Goal: Task Accomplishment & Management: Manage account settings

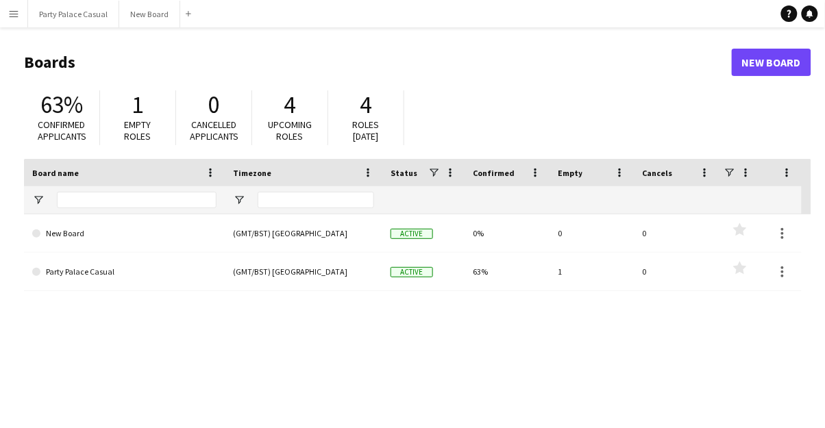
click at [50, 276] on link "Party Palace Casual" at bounding box center [124, 272] width 184 height 38
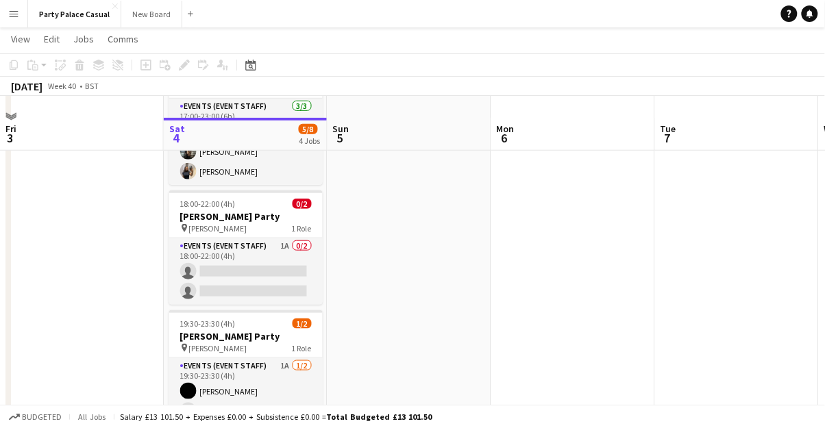
scroll to position [230, 0]
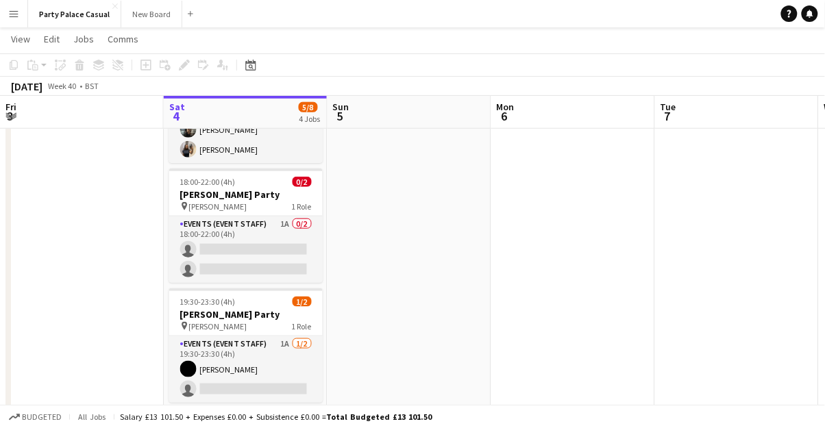
click at [216, 353] on app-card-role "Events (Event Staff) 1A [DATE] 19:30-23:30 (4h) [PERSON_NAME] single-neutral-ac…" at bounding box center [245, 369] width 153 height 66
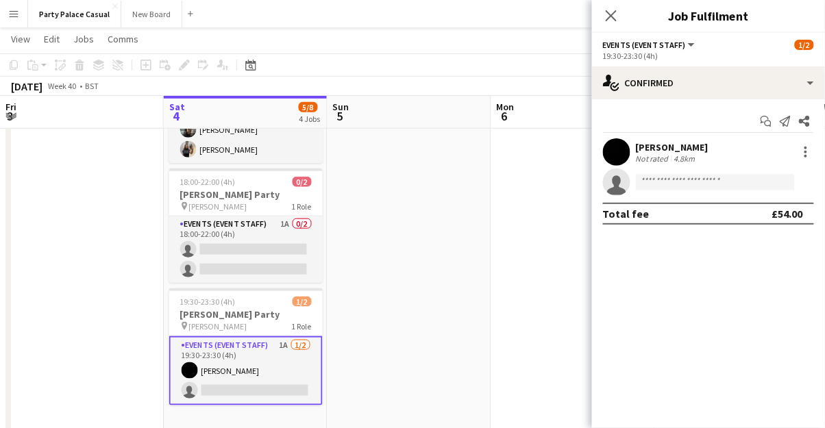
click at [807, 42] on span "1/2" at bounding box center [803, 45] width 19 height 10
click at [805, 48] on span "1/2" at bounding box center [803, 45] width 19 height 10
click at [429, 283] on app-date-cell at bounding box center [409, 178] width 164 height 511
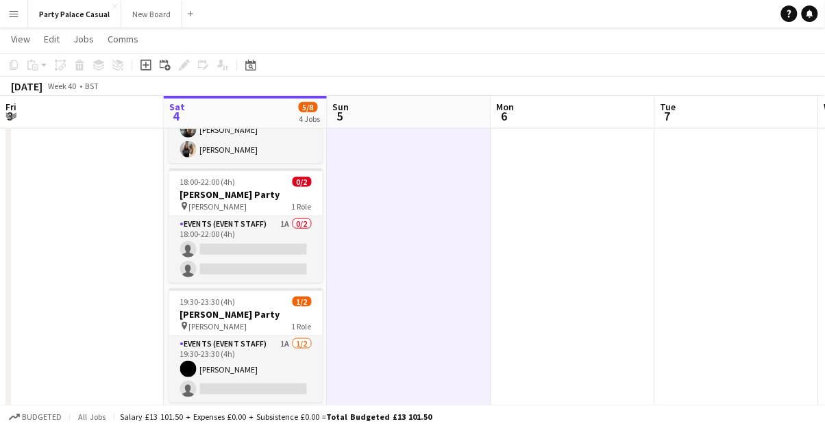
click at [231, 327] on div "pin [PERSON_NAME] 1 Role" at bounding box center [245, 326] width 153 height 11
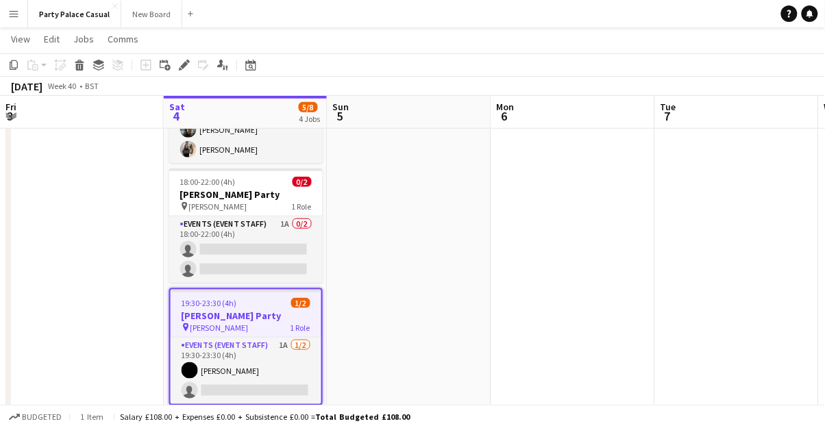
click at [295, 304] on span "1/2" at bounding box center [300, 303] width 19 height 10
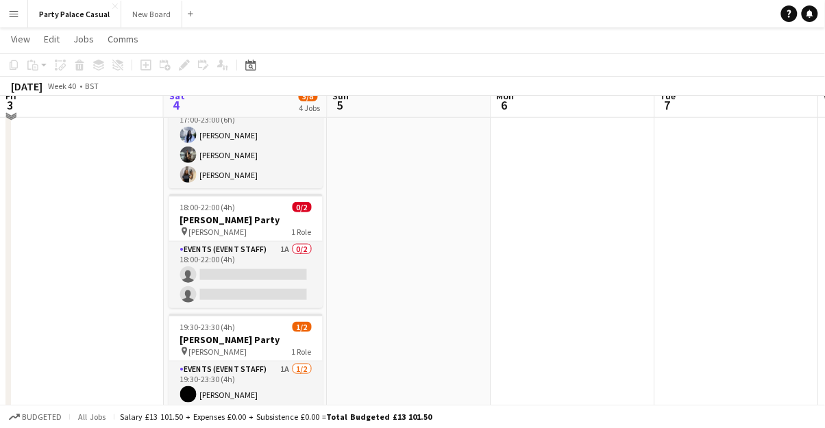
scroll to position [194, 0]
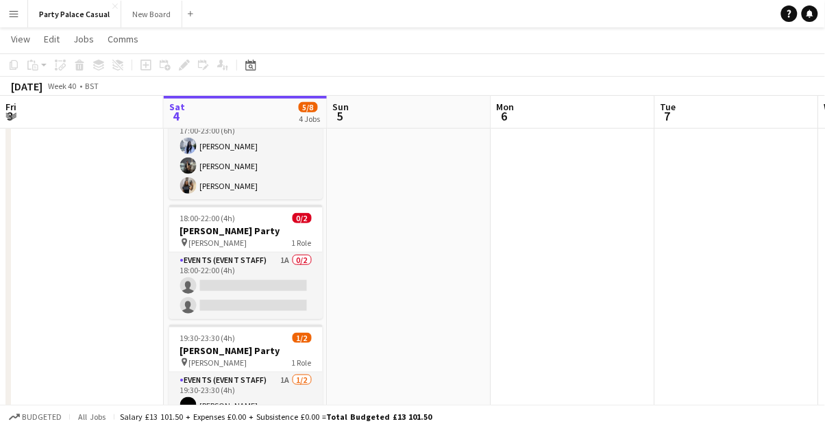
click at [213, 355] on h3 "[PERSON_NAME] Party" at bounding box center [245, 350] width 153 height 12
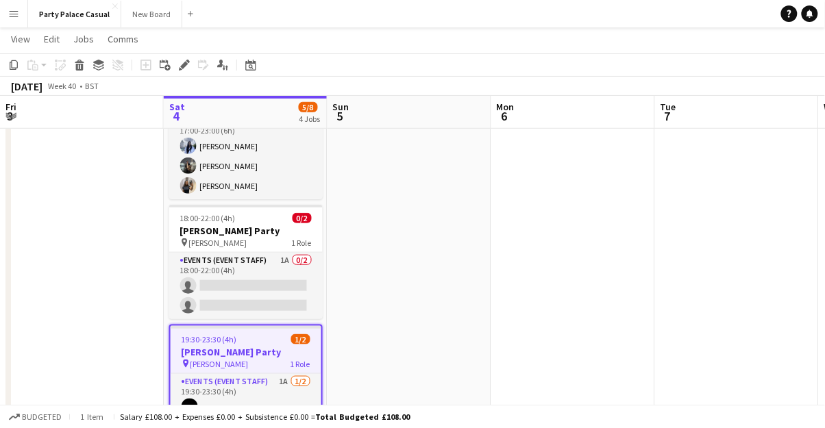
click at [303, 340] on span "1/2" at bounding box center [300, 339] width 19 height 10
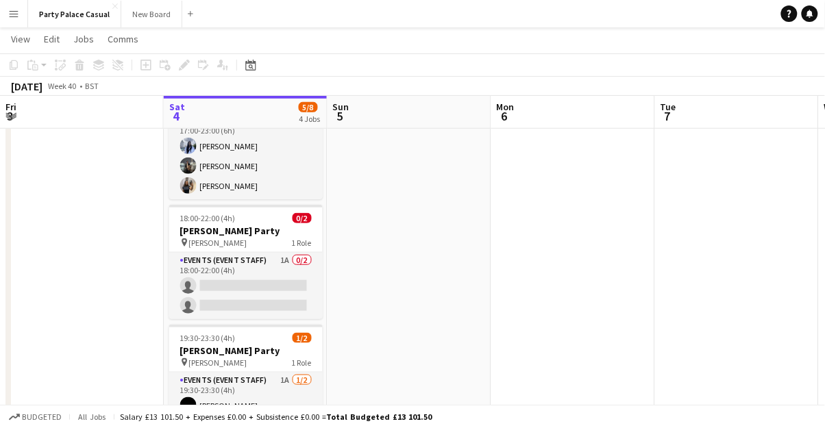
click at [310, 341] on span "1/2" at bounding box center [301, 338] width 19 height 10
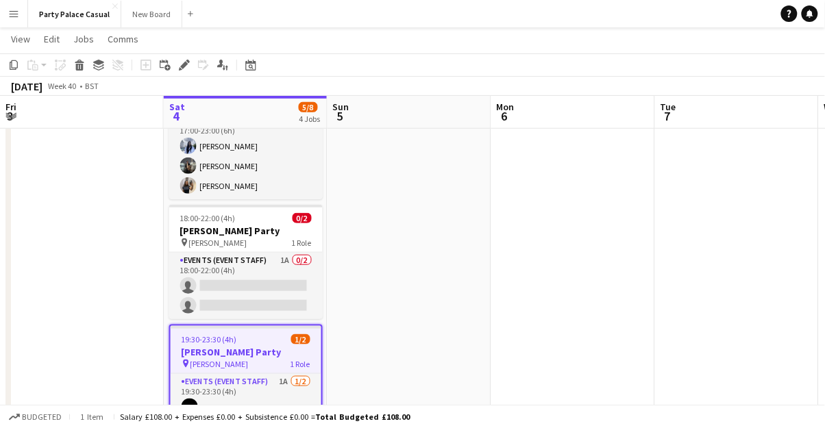
click at [197, 362] on span "[PERSON_NAME]" at bounding box center [219, 364] width 58 height 10
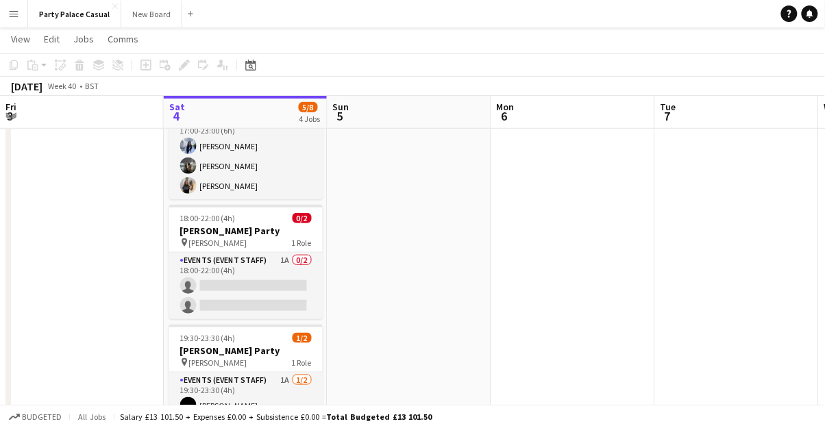
click at [302, 334] on span "1/2" at bounding box center [301, 338] width 19 height 10
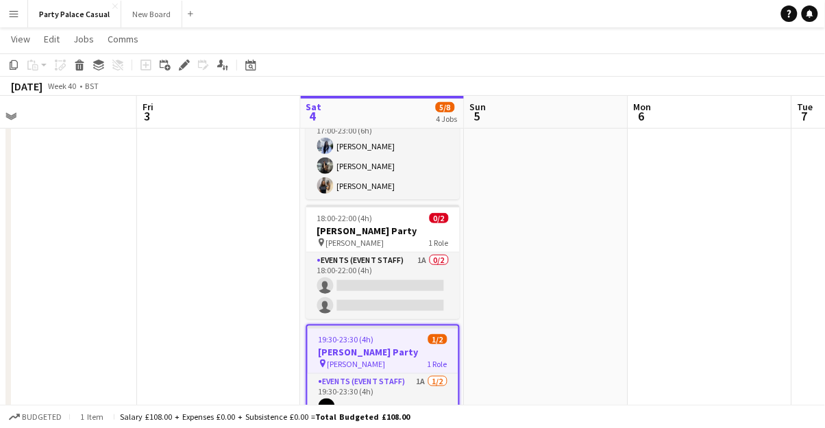
scroll to position [0, 353]
click at [329, 361] on span "[PERSON_NAME]" at bounding box center [357, 364] width 58 height 10
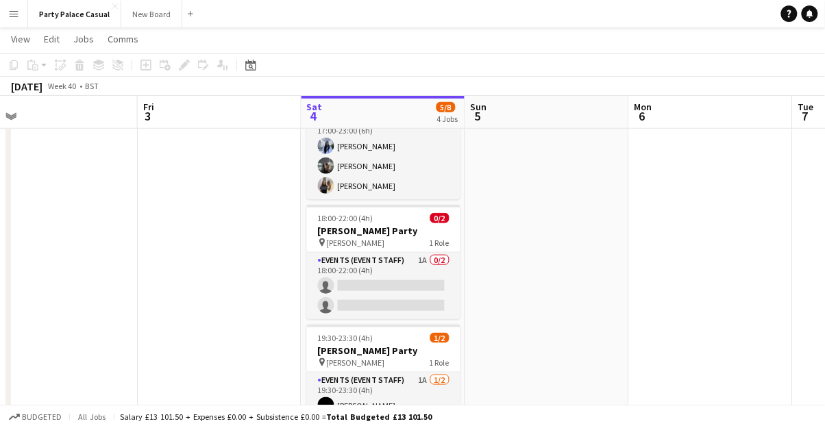
click at [334, 343] on app-job-card "19:30-23:30 (4h) 1/2 [PERSON_NAME] J Party pin [PERSON_NAME] 1 Role Events (Eve…" at bounding box center [383, 382] width 153 height 114
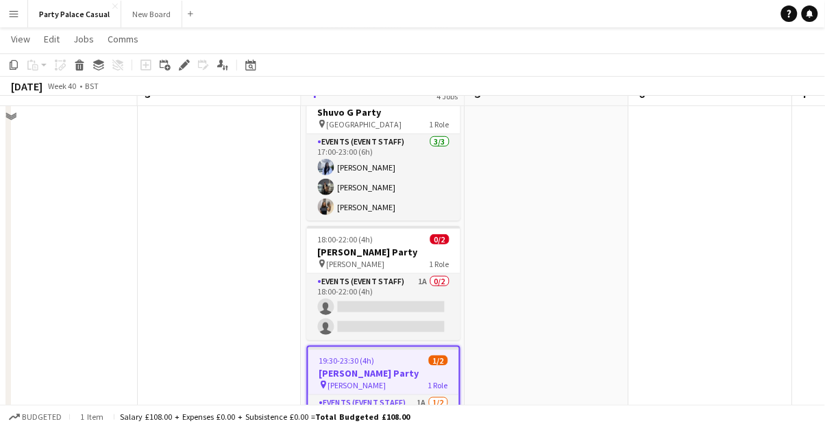
scroll to position [194, 0]
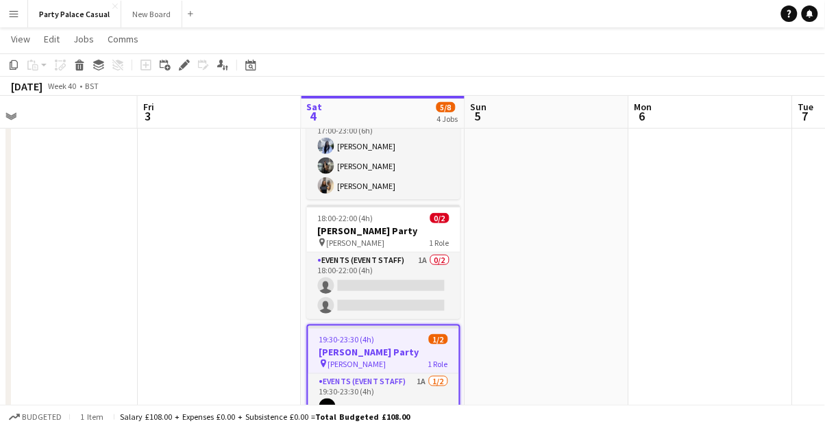
click at [353, 427] on app-card-role "Events (Event Staff) 1A [DATE] 19:30-23:30 (4h) [PERSON_NAME] single-neutral-ac…" at bounding box center [383, 407] width 151 height 66
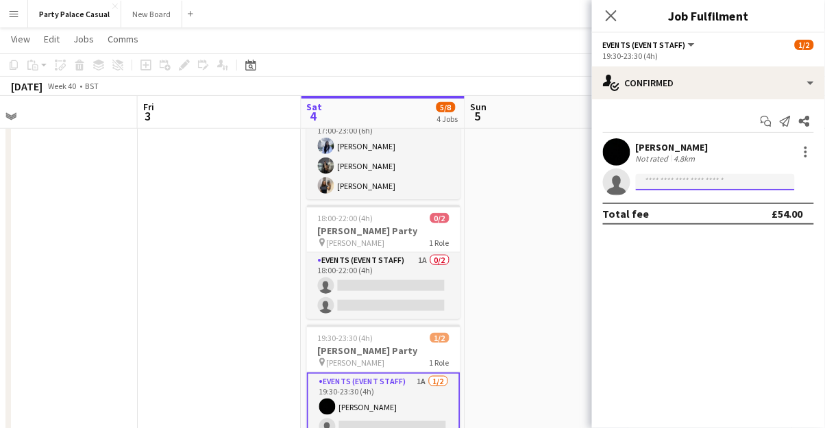
click at [651, 184] on input at bounding box center [715, 182] width 159 height 16
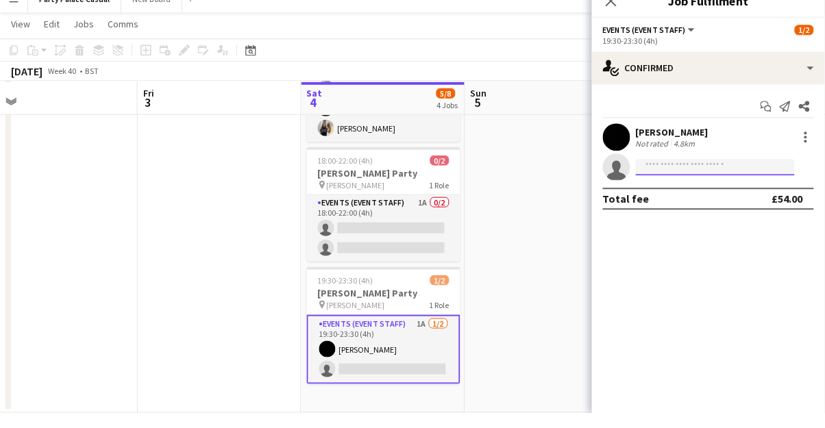
scroll to position [237, 0]
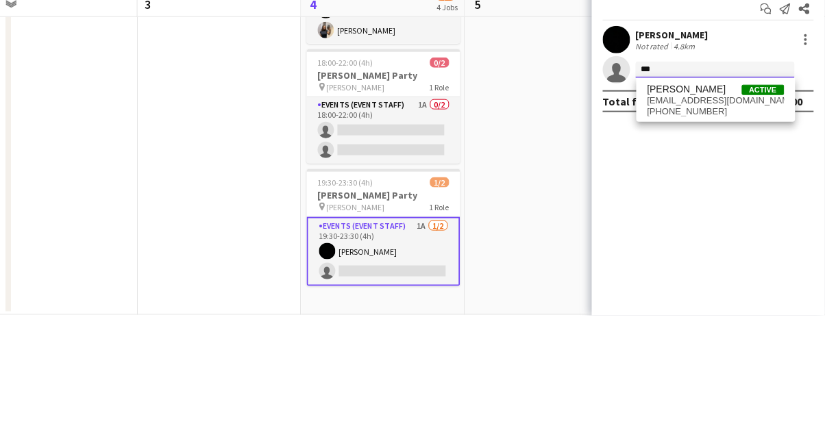
type input "***"
click at [763, 208] on span "[EMAIL_ADDRESS][DOMAIN_NAME]" at bounding box center [715, 213] width 137 height 11
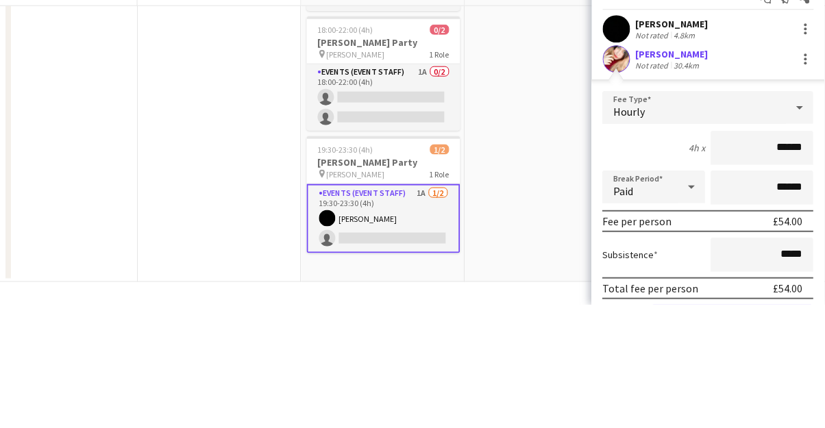
scroll to position [260, 0]
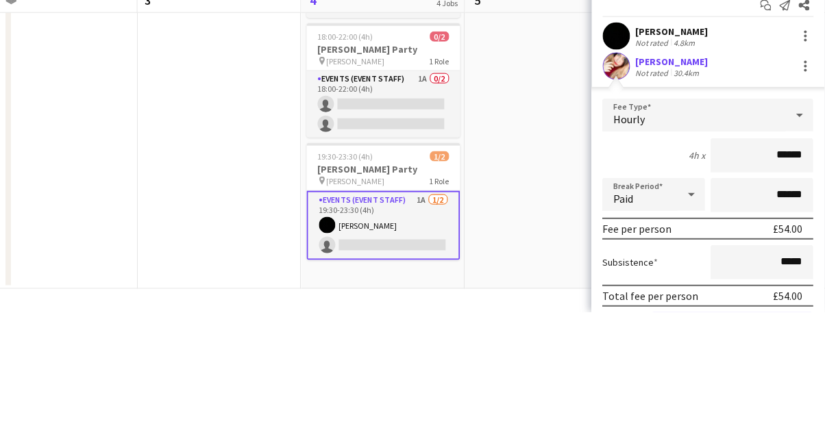
click at [805, 186] on div at bounding box center [805, 186] width 3 height 3
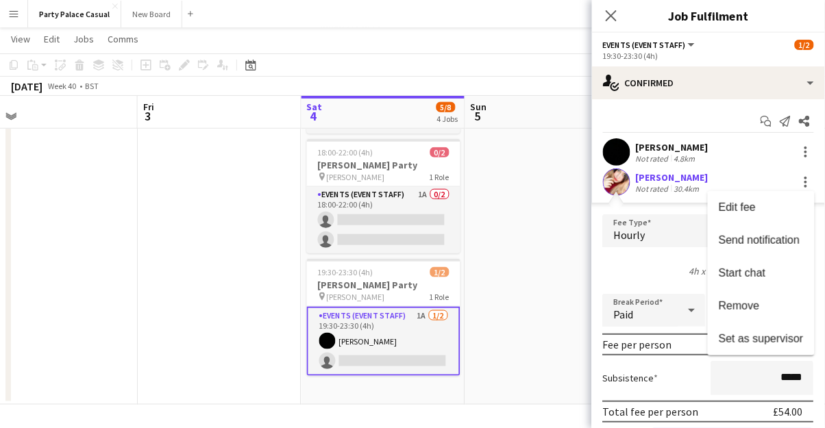
click at [560, 285] on div at bounding box center [412, 214] width 825 height 428
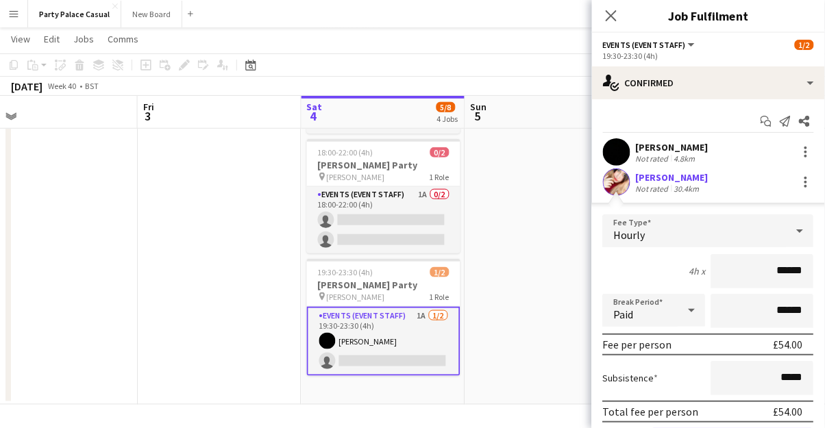
click at [804, 236] on icon at bounding box center [800, 230] width 16 height 27
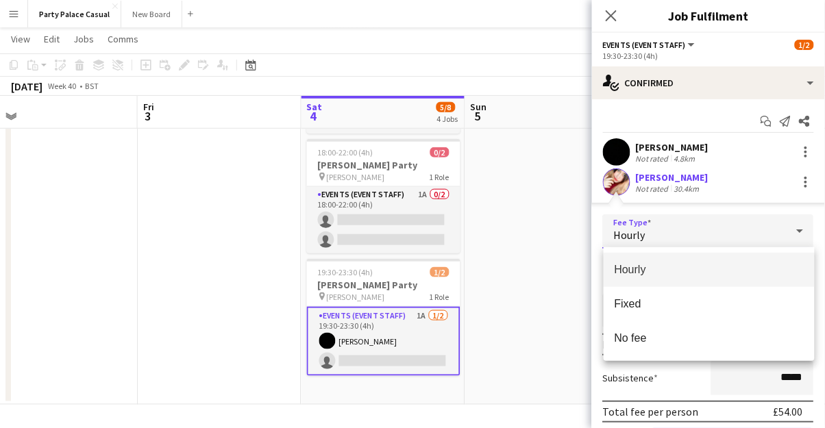
click at [689, 232] on div at bounding box center [412, 214] width 825 height 428
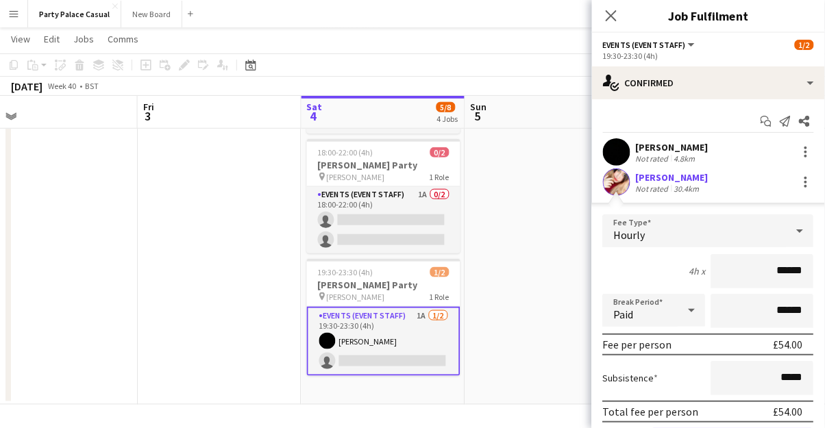
click at [804, 233] on icon at bounding box center [800, 230] width 16 height 27
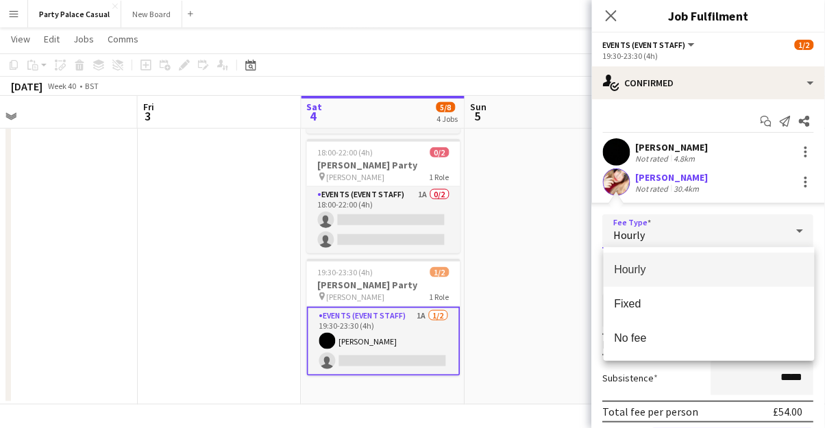
click at [564, 298] on div at bounding box center [412, 214] width 825 height 428
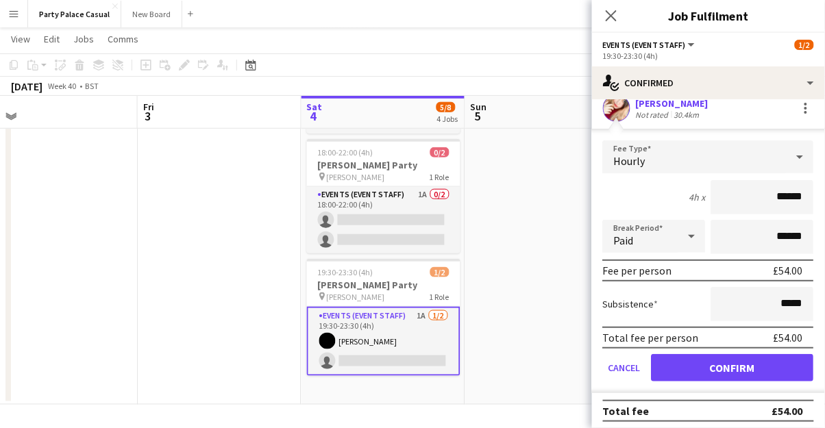
scroll to position [78, 0]
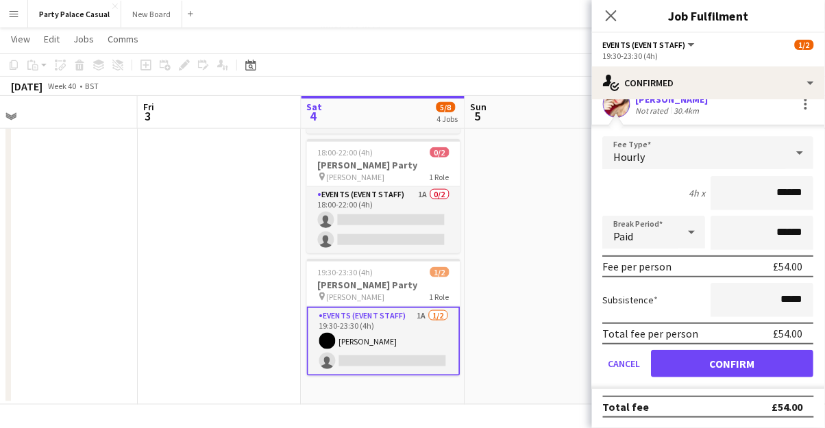
click at [805, 148] on icon at bounding box center [800, 152] width 16 height 27
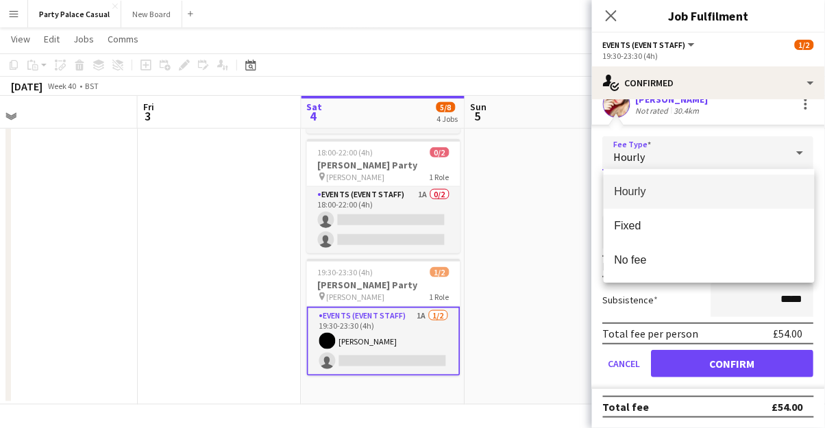
click at [564, 262] on div at bounding box center [412, 214] width 825 height 428
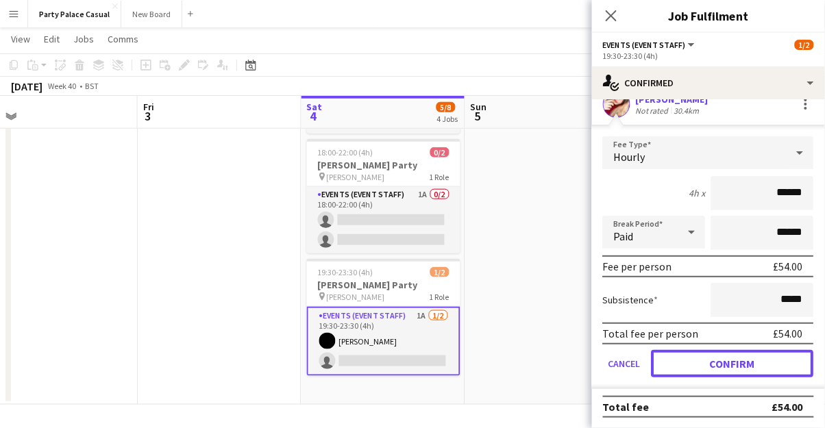
click at [731, 364] on button "Confirm" at bounding box center [732, 363] width 162 height 27
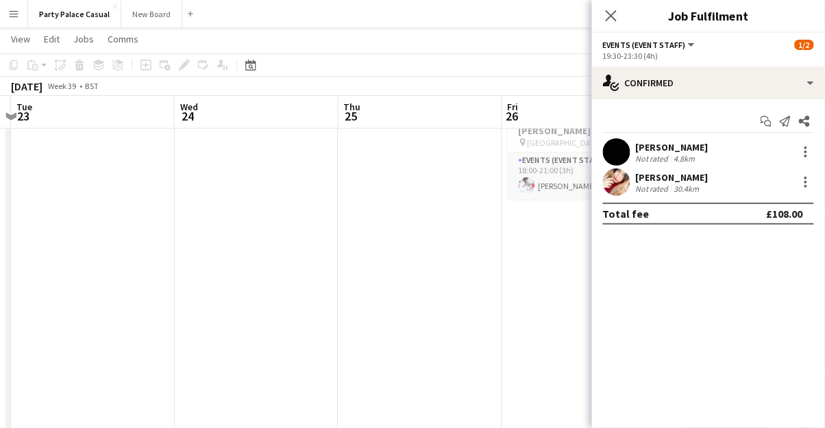
scroll to position [0, 309]
click at [614, 16] on icon "Close pop-in" at bounding box center [610, 15] width 11 height 11
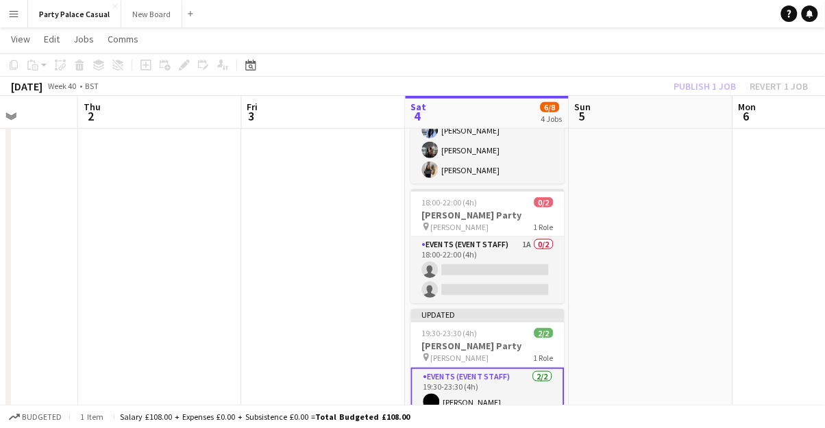
scroll to position [210, 0]
click at [431, 291] on app-card-role "Events (Event Staff) 1A 0/2 18:00-22:00 (4h) single-neutral-actions single-neut…" at bounding box center [487, 269] width 153 height 66
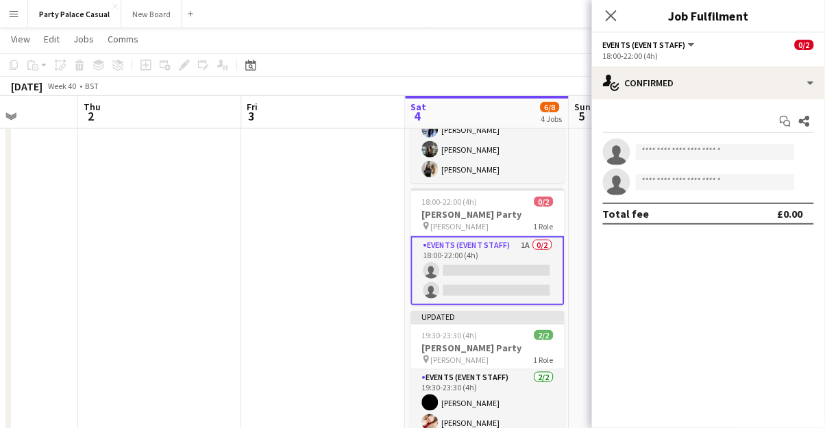
click at [623, 180] on icon "single-neutral-actions" at bounding box center [616, 185] width 27 height 31
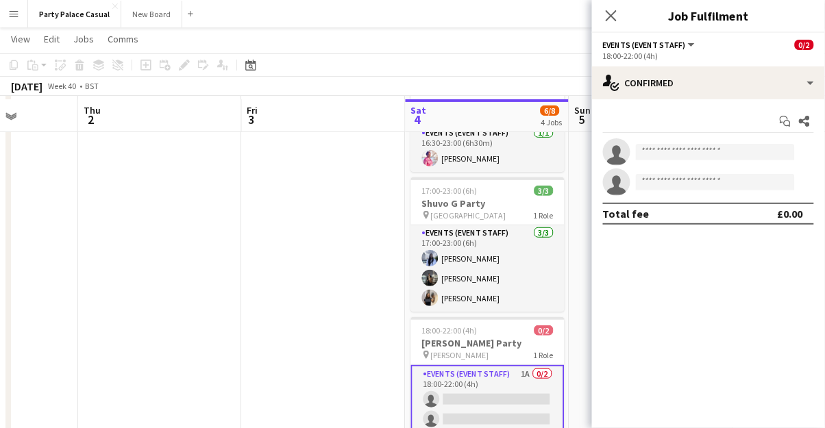
scroll to position [74, 0]
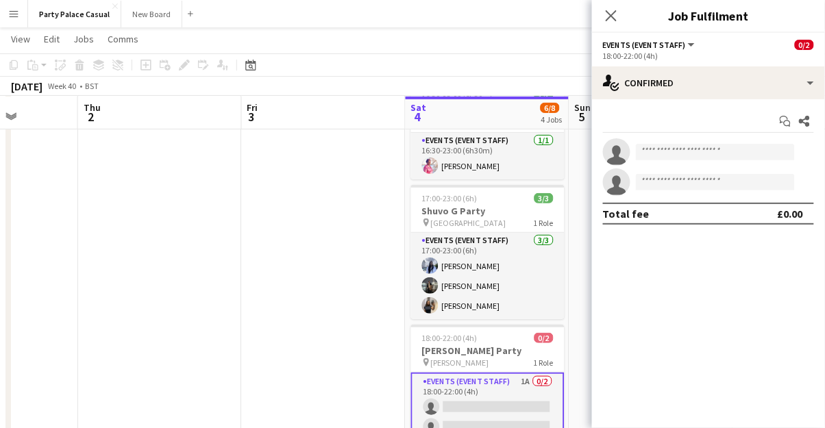
click at [611, 17] on icon "Close pop-in" at bounding box center [610, 15] width 11 height 11
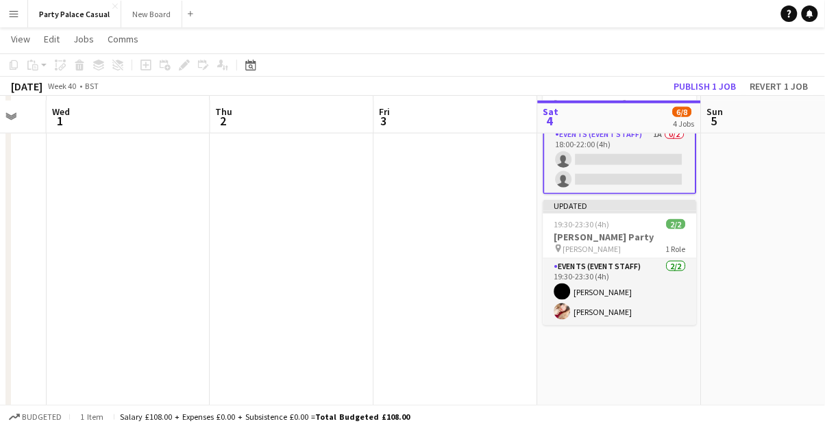
scroll to position [320, 0]
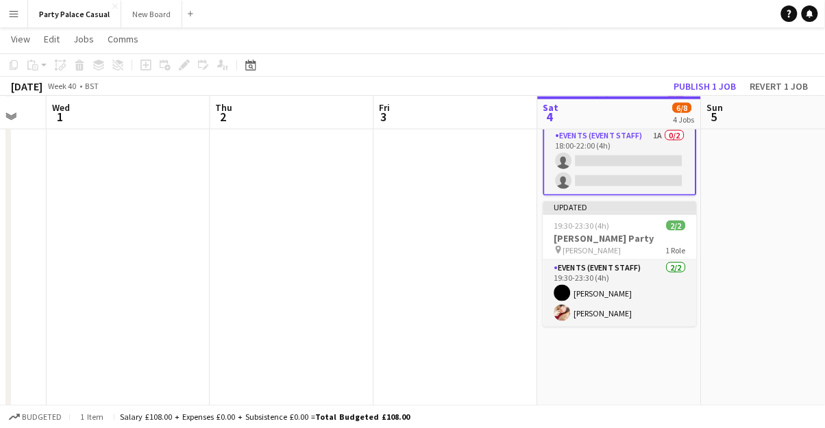
click at [567, 314] on app-user-avatar at bounding box center [562, 313] width 16 height 16
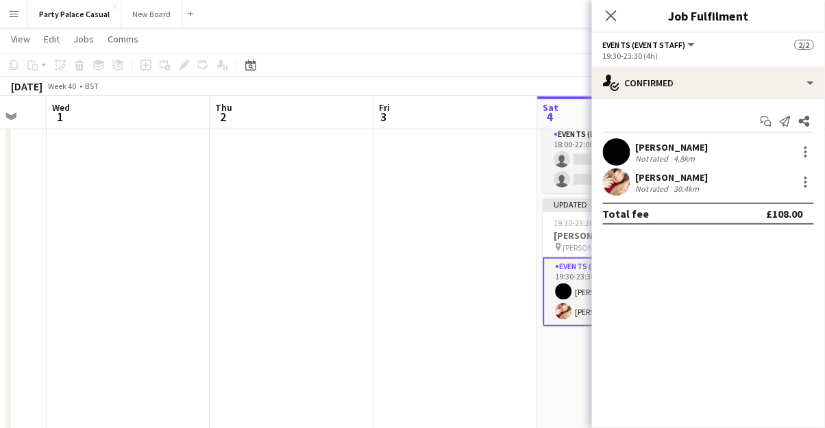
click at [625, 186] on app-user-avatar at bounding box center [616, 181] width 27 height 27
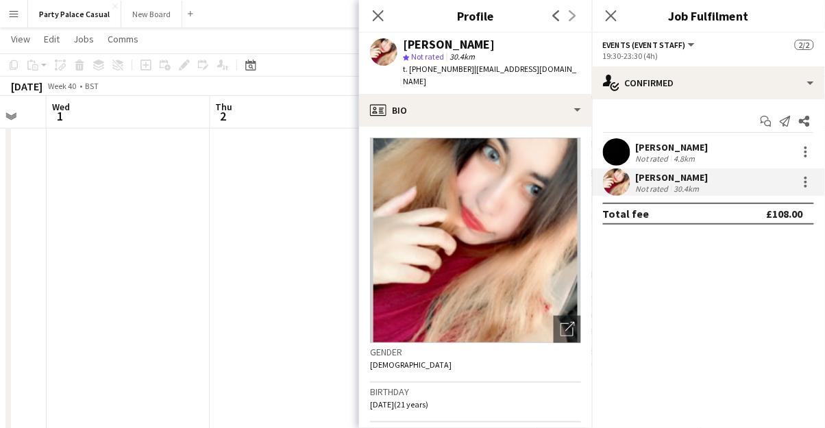
scroll to position [280, 0]
click at [381, 16] on icon "Close pop-in" at bounding box center [378, 15] width 11 height 11
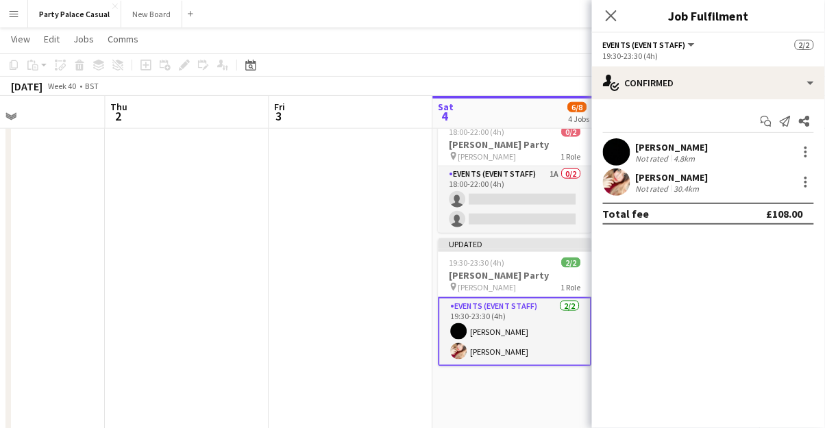
scroll to position [0, 550]
click at [619, 160] on app-user-avatar at bounding box center [616, 151] width 27 height 27
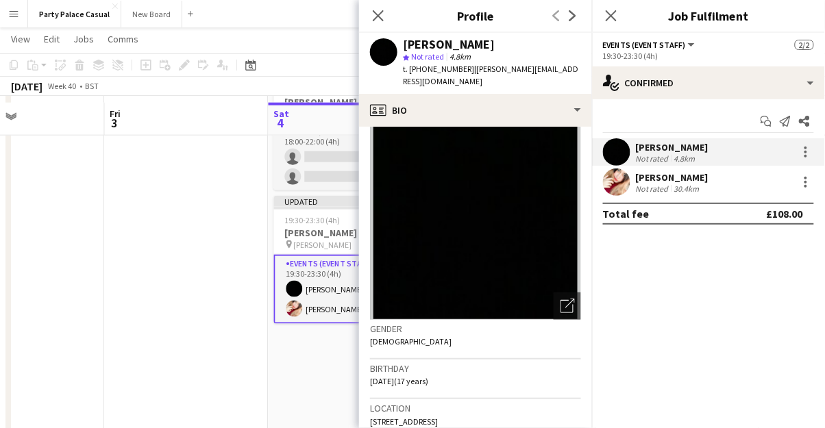
scroll to position [366, 0]
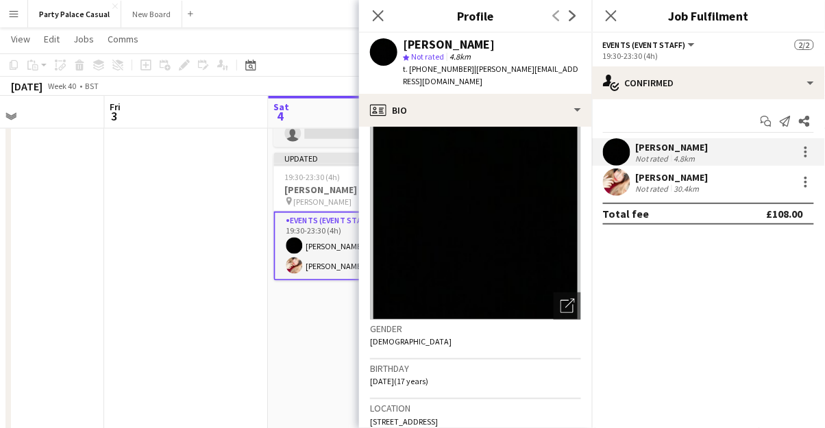
click at [225, 318] on app-date-cell at bounding box center [187, 111] width 164 height 647
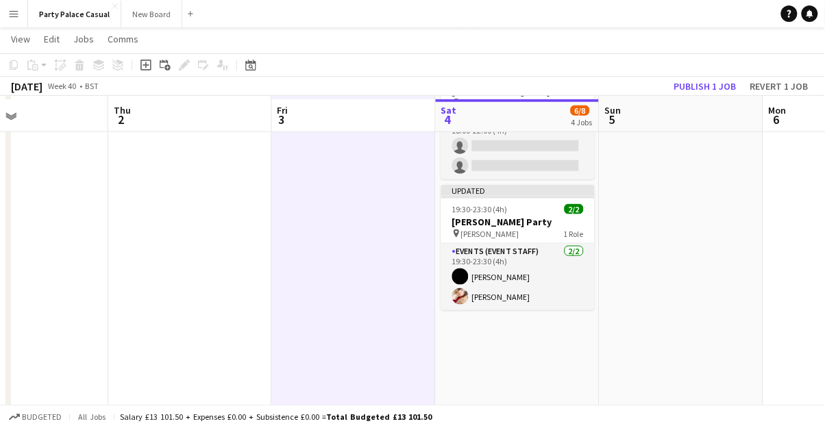
scroll to position [326, 0]
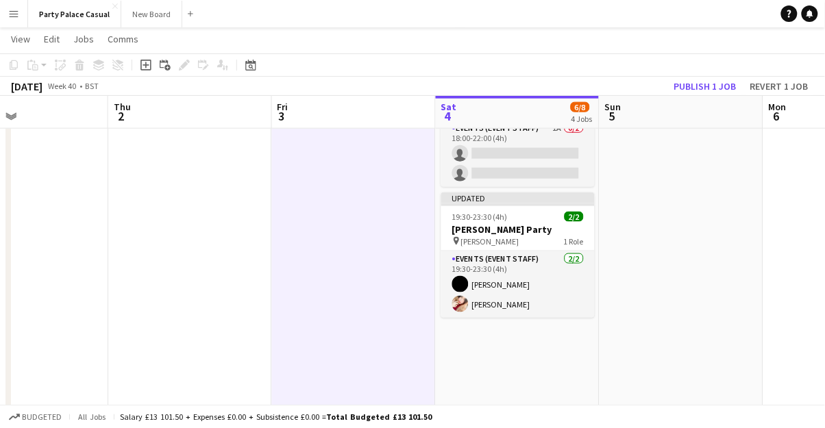
click at [468, 281] on app-card-role "Events (Event Staff) [DATE] 19:30-23:30 (4h) [PERSON_NAME] Nakaanga [PERSON_NAM…" at bounding box center [517, 284] width 153 height 66
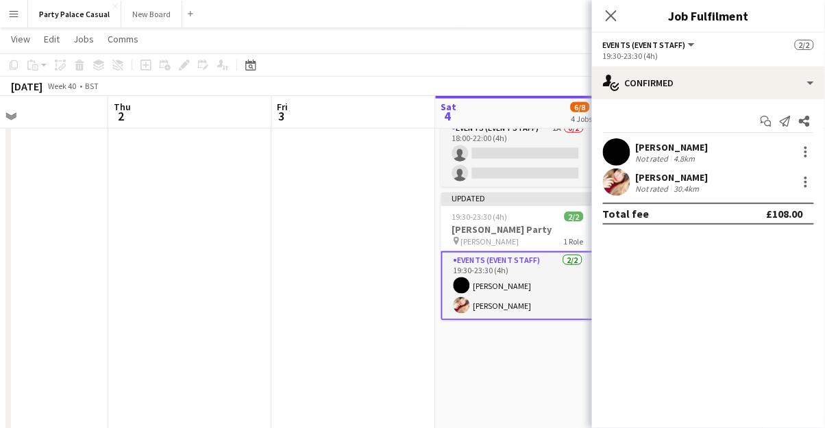
click at [464, 282] on app-user-avatar at bounding box center [461, 285] width 16 height 16
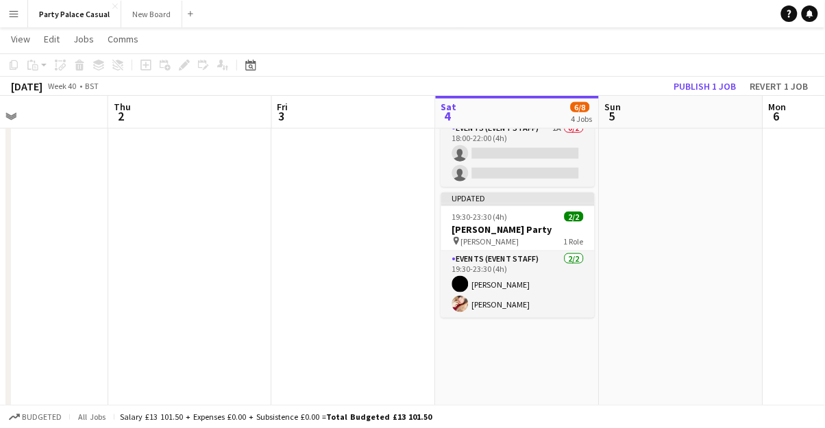
click at [458, 280] on app-user-avatar at bounding box center [460, 284] width 16 height 16
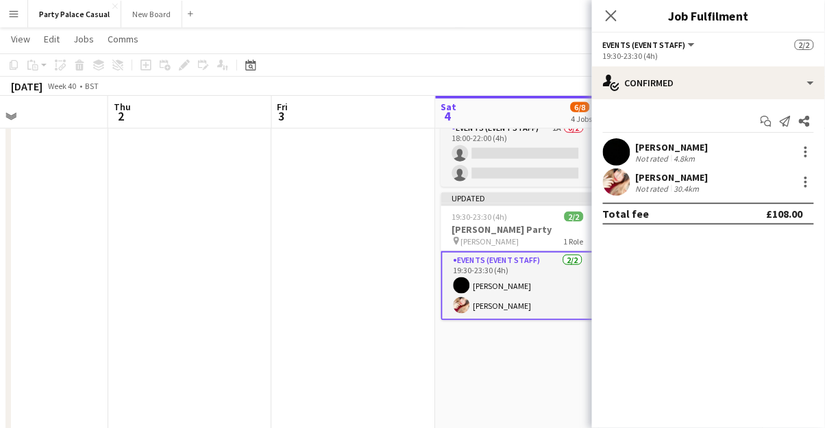
click at [459, 285] on app-user-avatar at bounding box center [461, 285] width 16 height 16
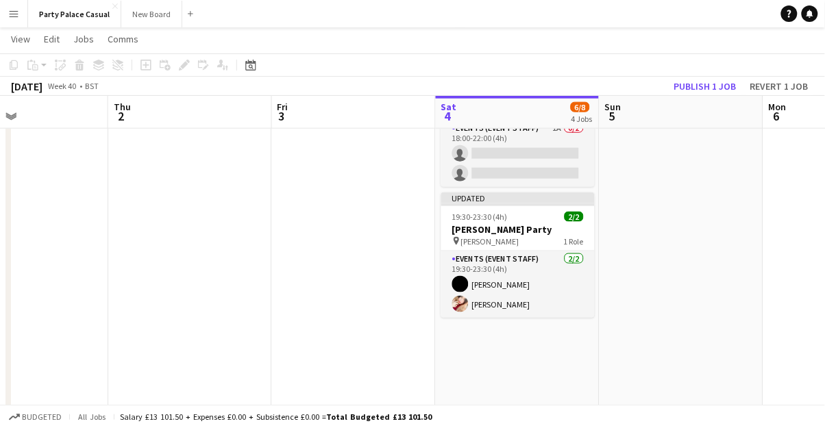
click at [484, 276] on app-card-role "Events (Event Staff) [DATE] 19:30-23:30 (4h) [PERSON_NAME] Nakaanga [PERSON_NAM…" at bounding box center [517, 284] width 153 height 66
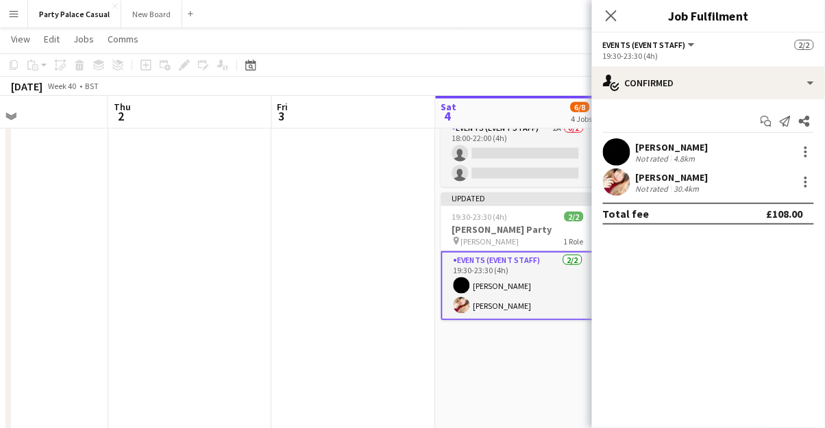
click at [623, 148] on app-user-avatar at bounding box center [616, 151] width 27 height 27
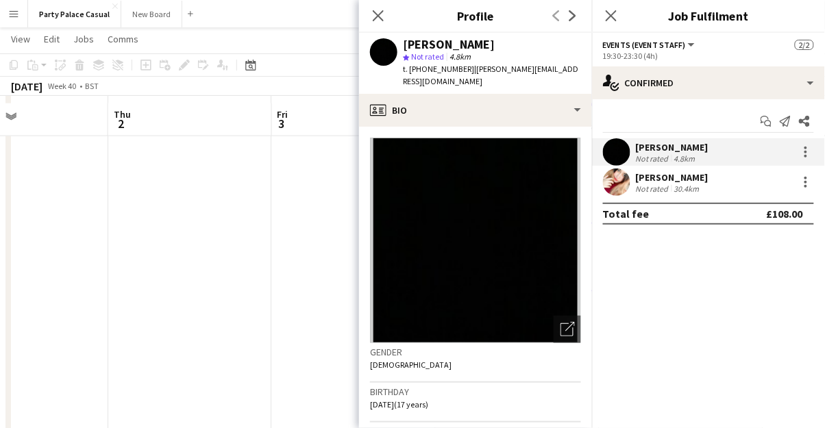
scroll to position [362, 0]
click at [379, 12] on icon "Close pop-in" at bounding box center [378, 15] width 11 height 11
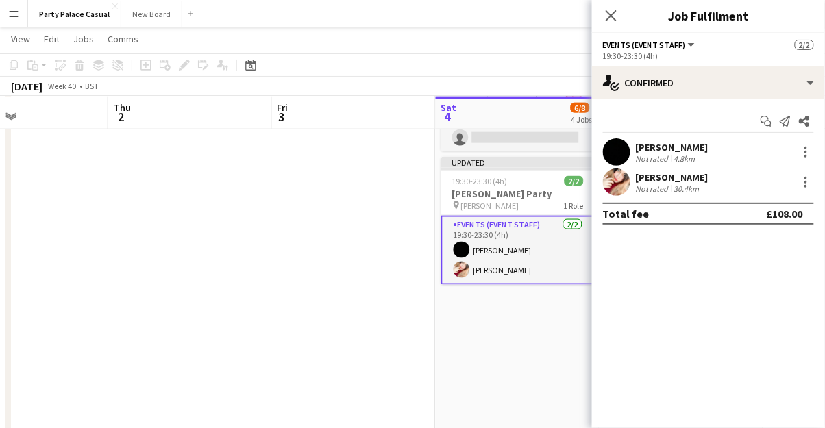
click at [613, 14] on icon at bounding box center [610, 15] width 11 height 11
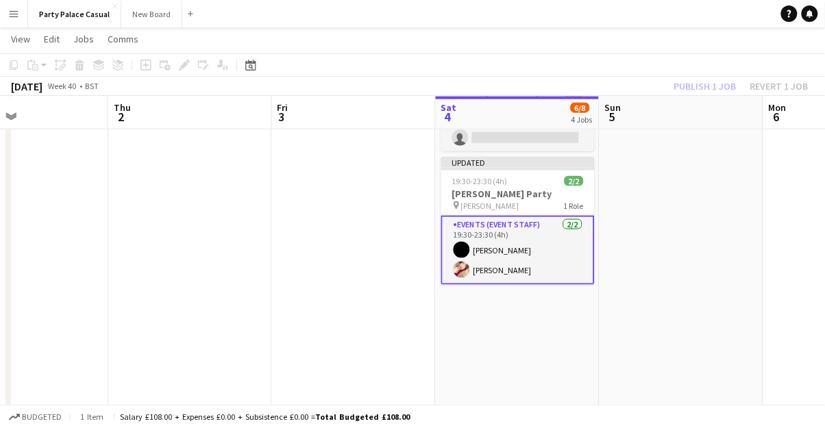
click at [386, 293] on app-date-cell at bounding box center [354, 115] width 164 height 647
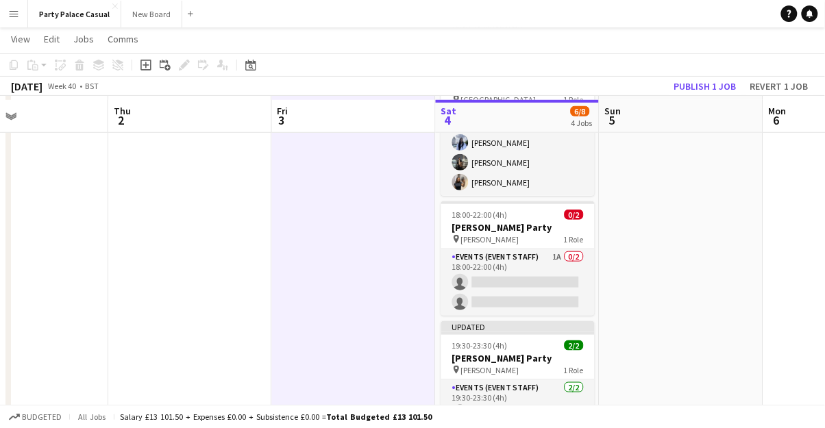
scroll to position [190, 0]
